Goal: Information Seeking & Learning: Learn about a topic

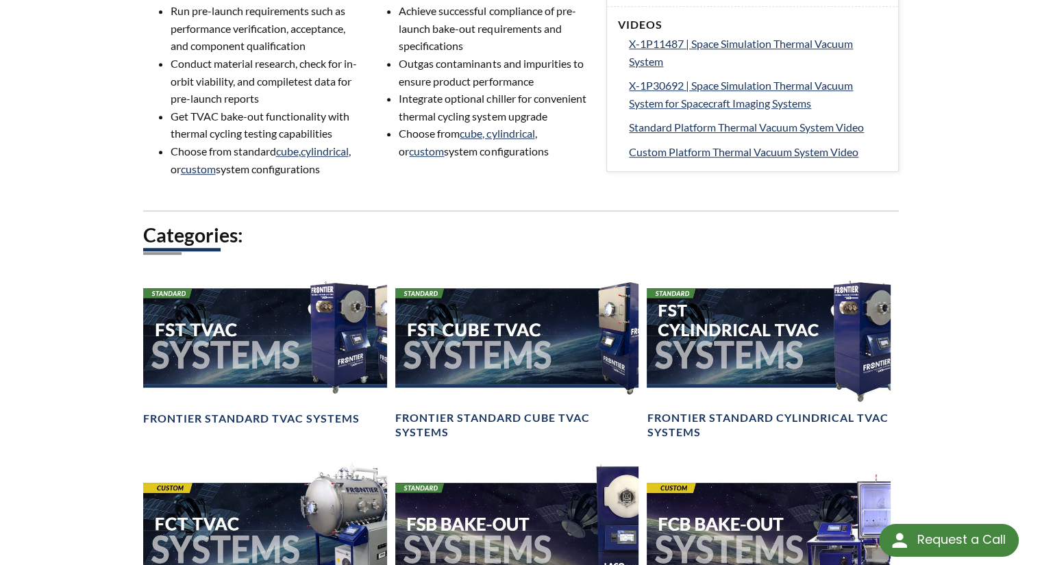
scroll to position [890, 0]
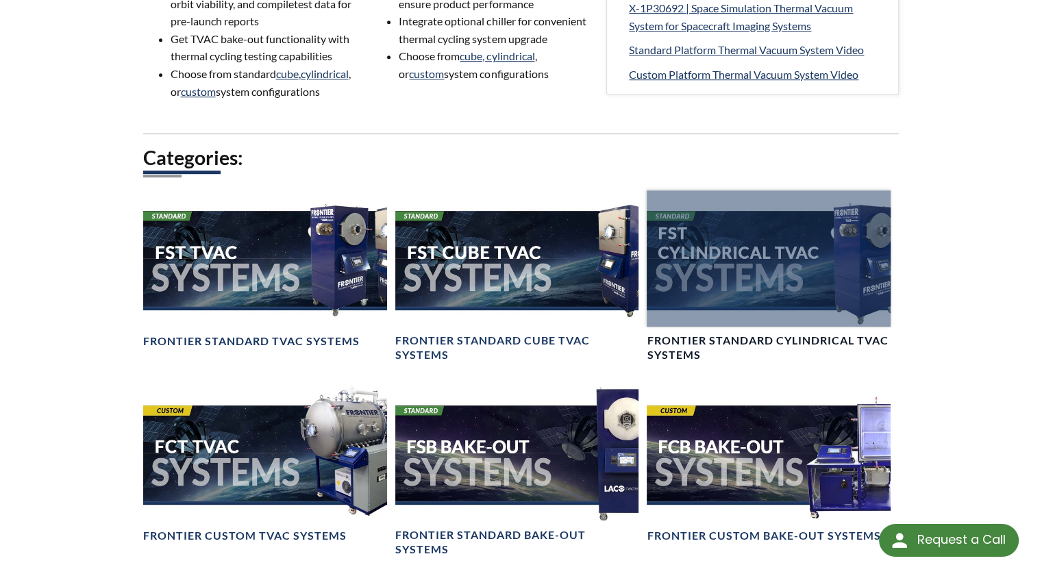
click at [772, 291] on div at bounding box center [769, 258] width 244 height 137
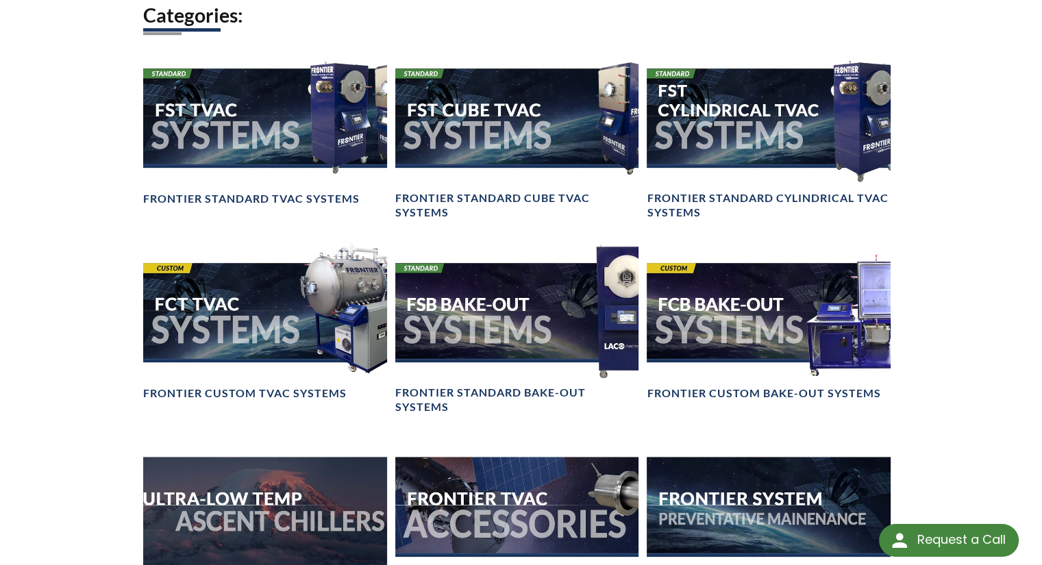
scroll to position [1027, 0]
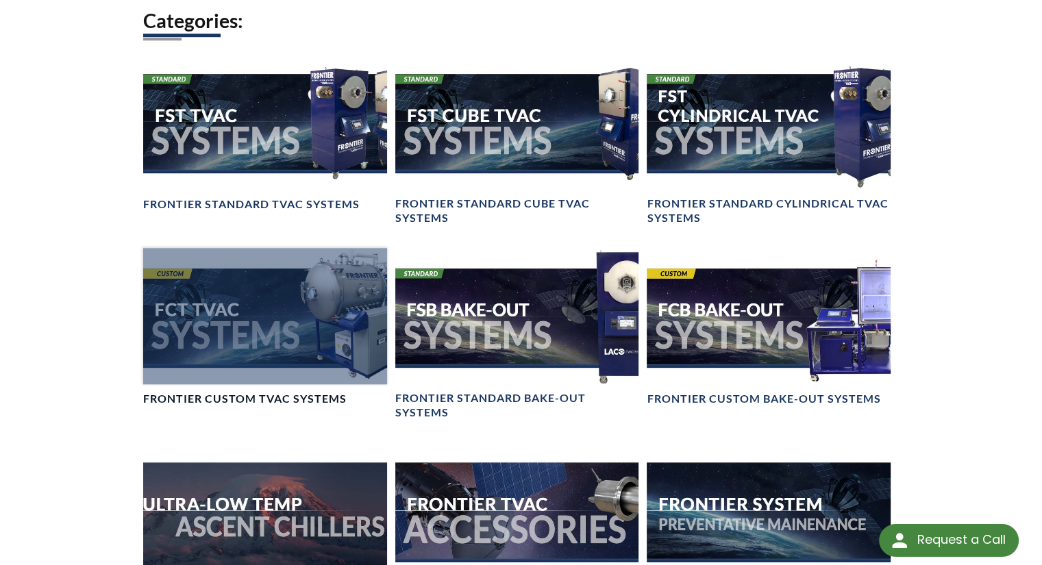
click at [270, 327] on div at bounding box center [265, 316] width 244 height 137
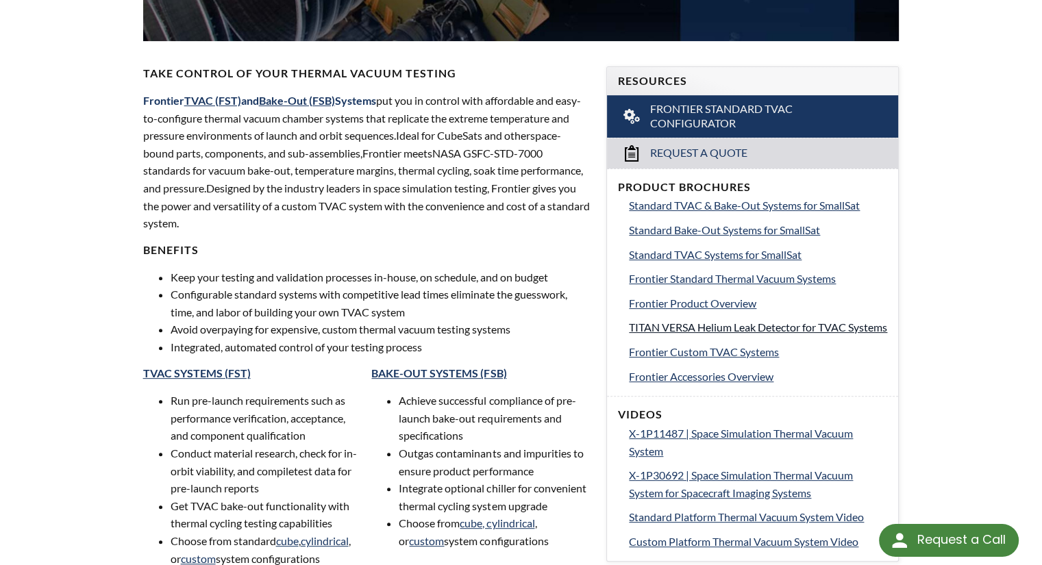
scroll to position [412, 0]
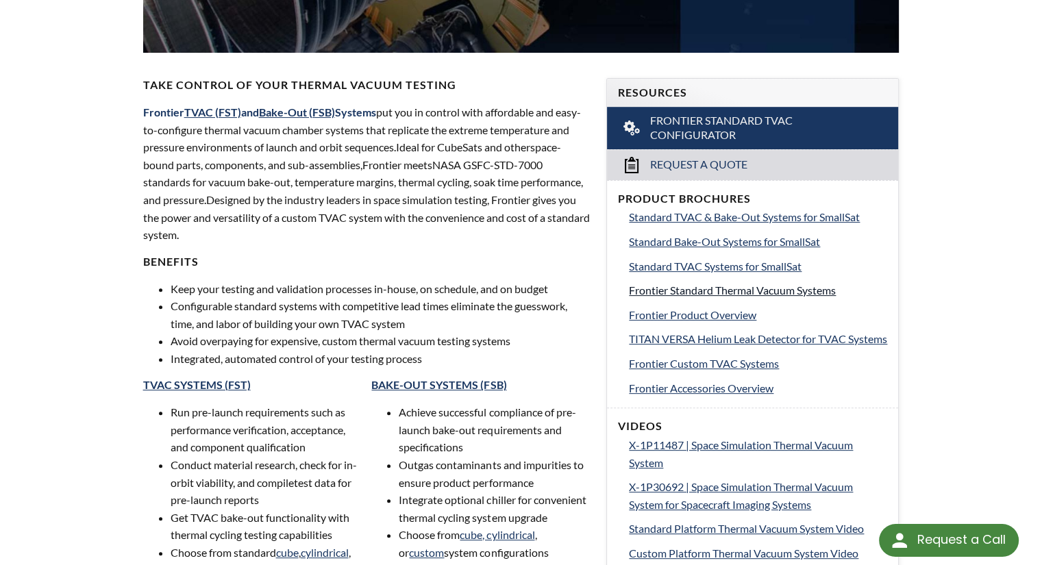
click at [721, 289] on span "Frontier Standard Thermal Vacuum Systems" at bounding box center [732, 290] width 207 height 13
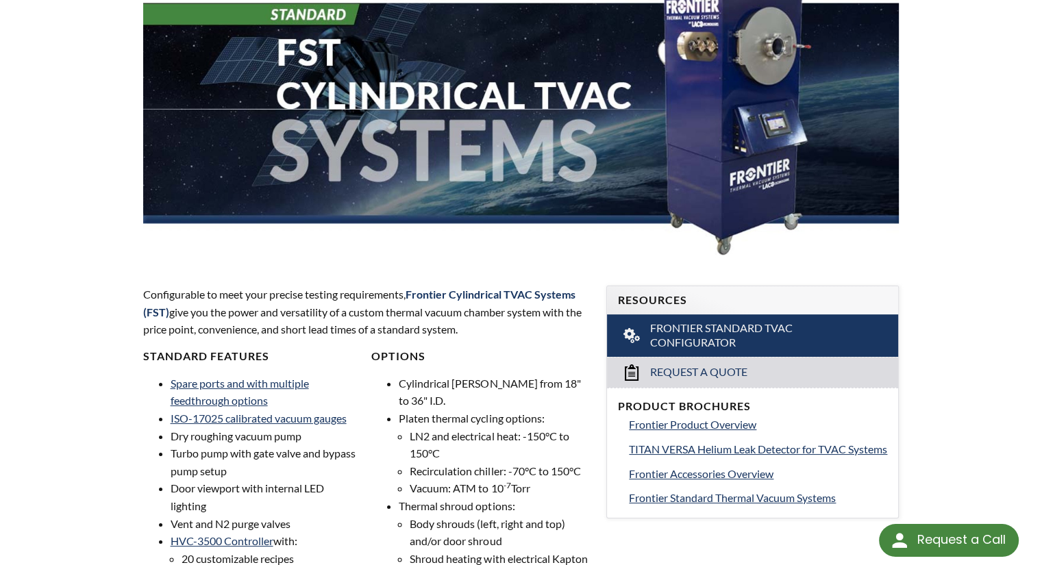
scroll to position [274, 0]
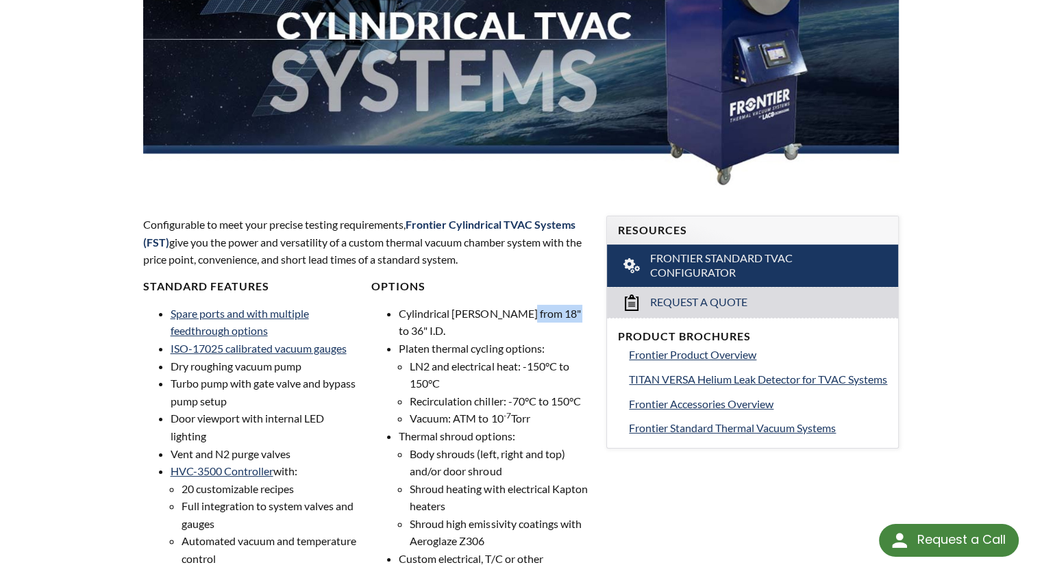
drag, startPoint x: 538, startPoint y: 316, endPoint x: 571, endPoint y: 316, distance: 32.9
click at [571, 316] on li "Cylindrical chambers from 18" to 36" I.D." at bounding box center [494, 322] width 191 height 35
click at [566, 321] on li "Cylindrical chambers from 18" to 36" I.D." at bounding box center [494, 322] width 191 height 35
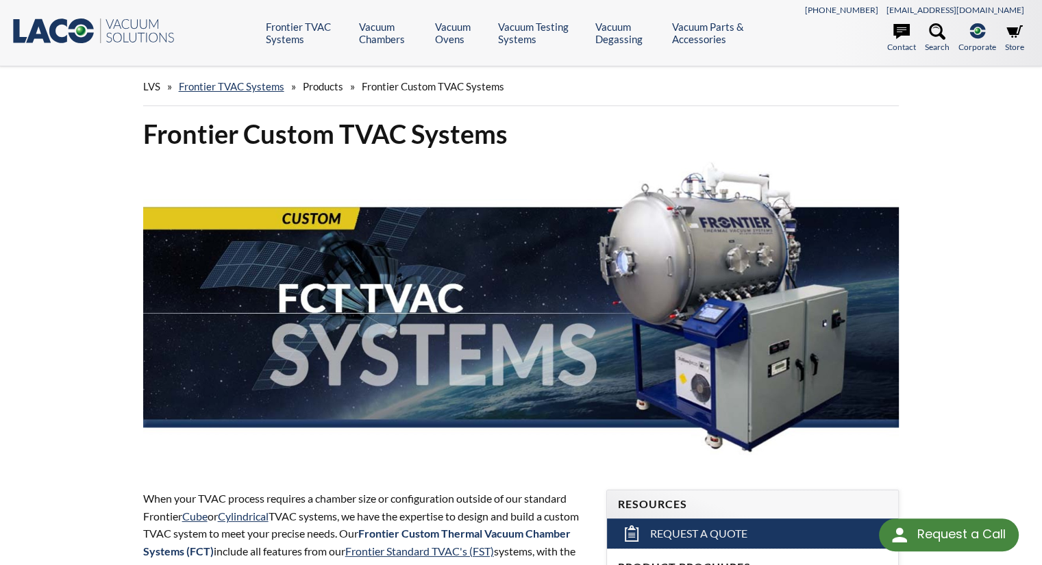
select select "Language Translate Widget"
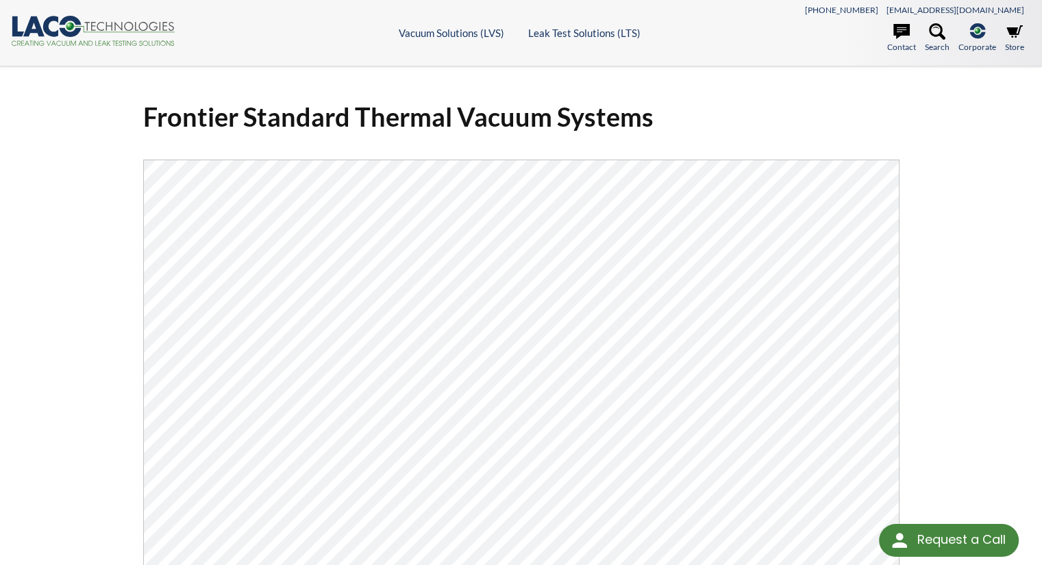
scroll to position [205, 0]
